Goal: Transaction & Acquisition: Purchase product/service

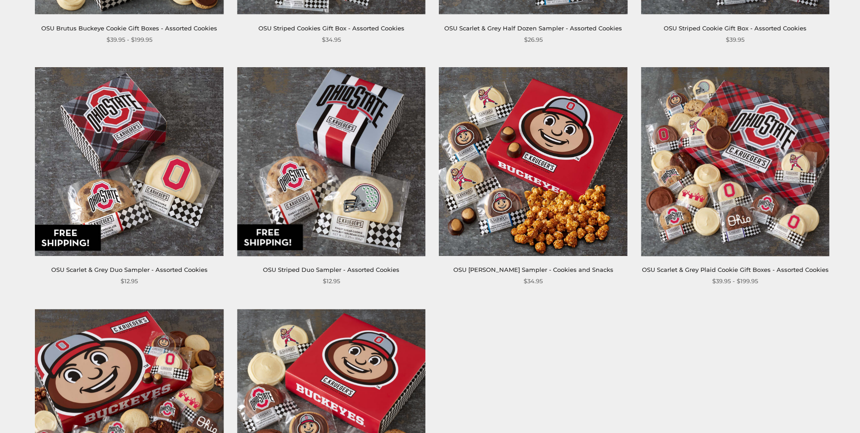
scroll to position [363, 0]
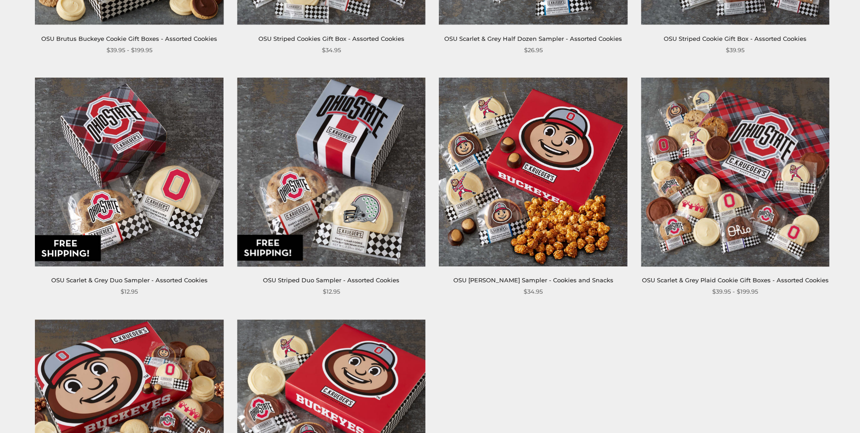
click at [343, 211] on img at bounding box center [331, 172] width 189 height 189
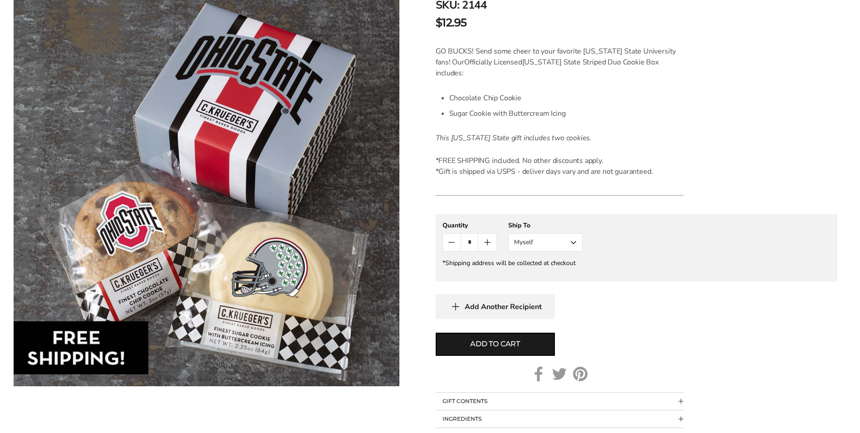
scroll to position [227, 0]
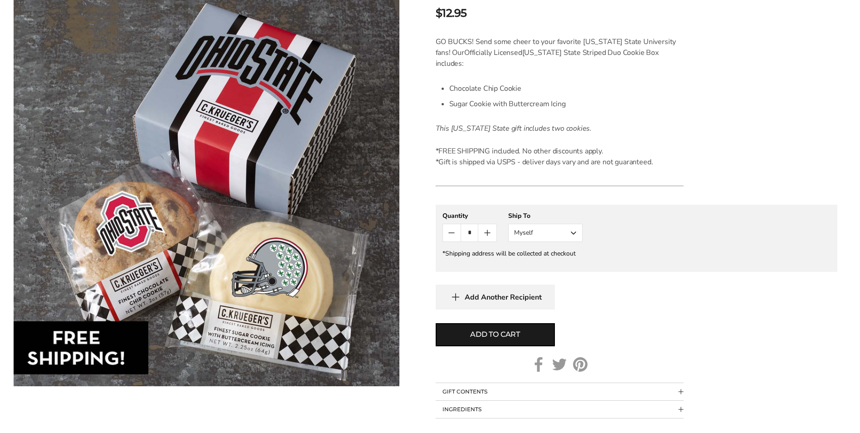
click at [576, 224] on button "Myself" at bounding box center [545, 233] width 74 height 18
click at [630, 299] on form "C.KRUEGER'S OSU Striped Duo Sampler - Assorted Cookies SKU: 2144 $12.95 / GO BU…" at bounding box center [637, 167] width 402 height 501
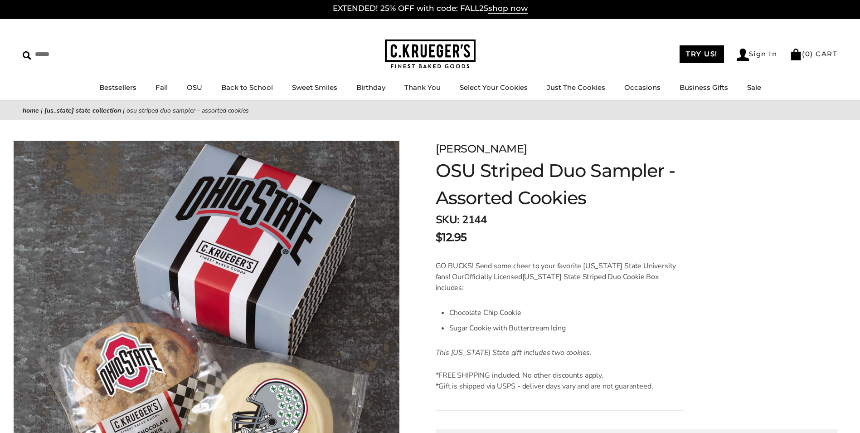
scroll to position [0, 0]
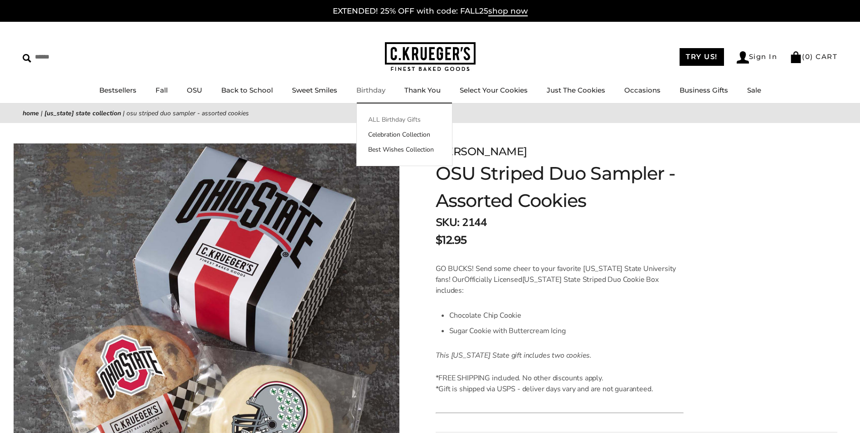
click at [384, 122] on link "ALL Birthday Gifts" at bounding box center [404, 120] width 95 height 10
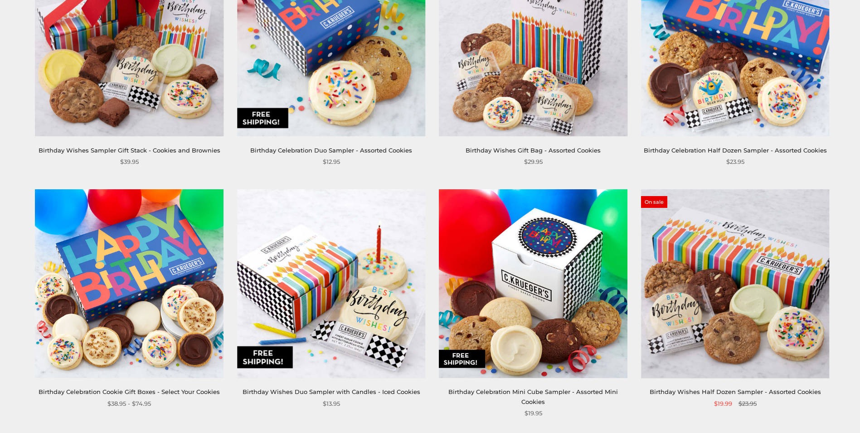
scroll to position [499, 0]
